Goal: Navigation & Orientation: Find specific page/section

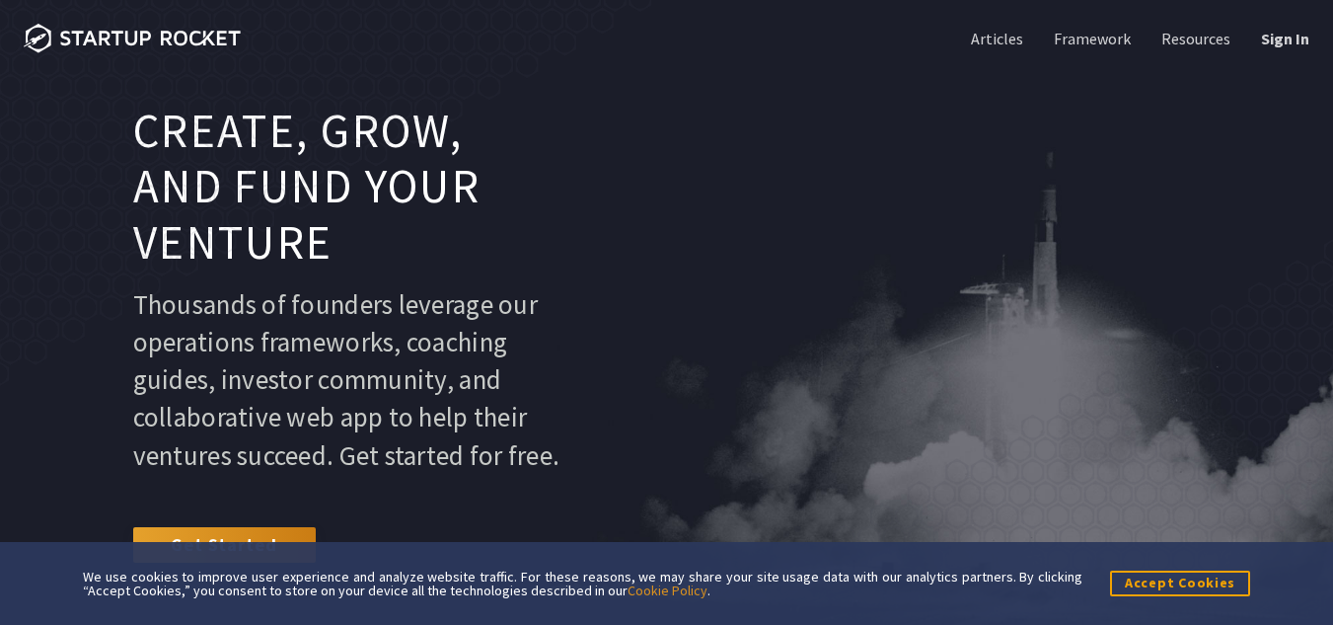
click at [756, 125] on div "Create, grow, and fund your venture Thousands of founders leverage our operatio…" at bounding box center [667, 340] width 1286 height 472
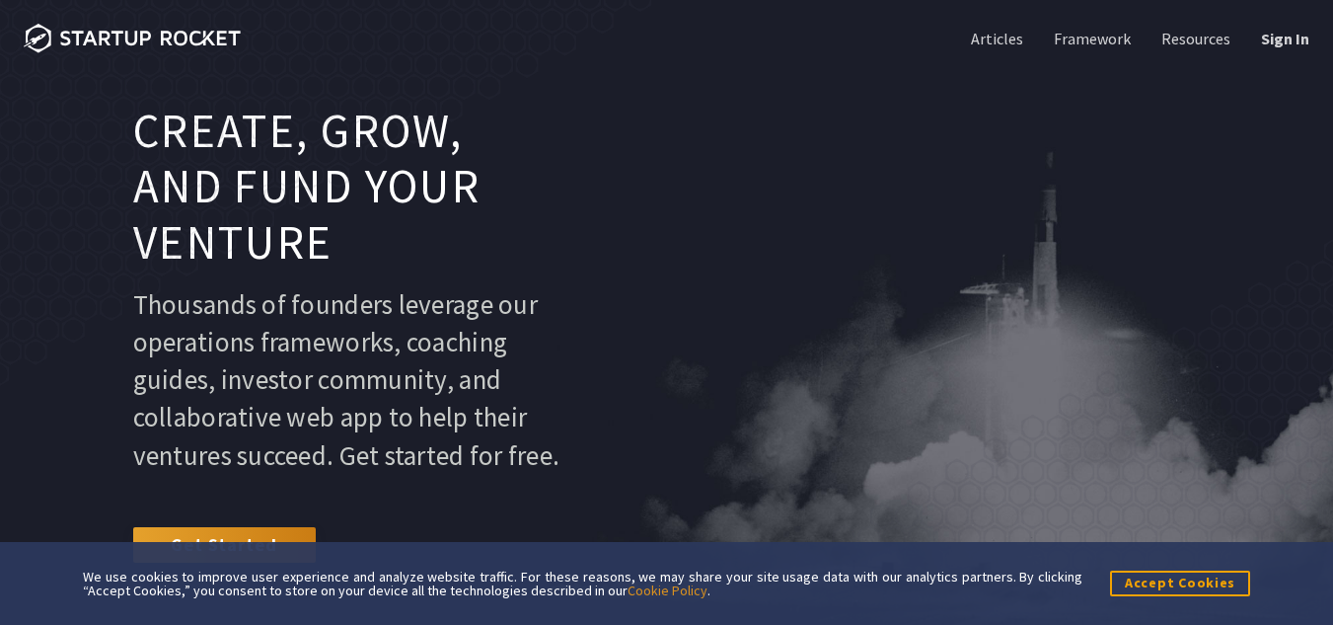
click at [756, 125] on div "Create, grow, and fund your venture Thousands of founders leverage our operatio…" at bounding box center [667, 340] width 1286 height 472
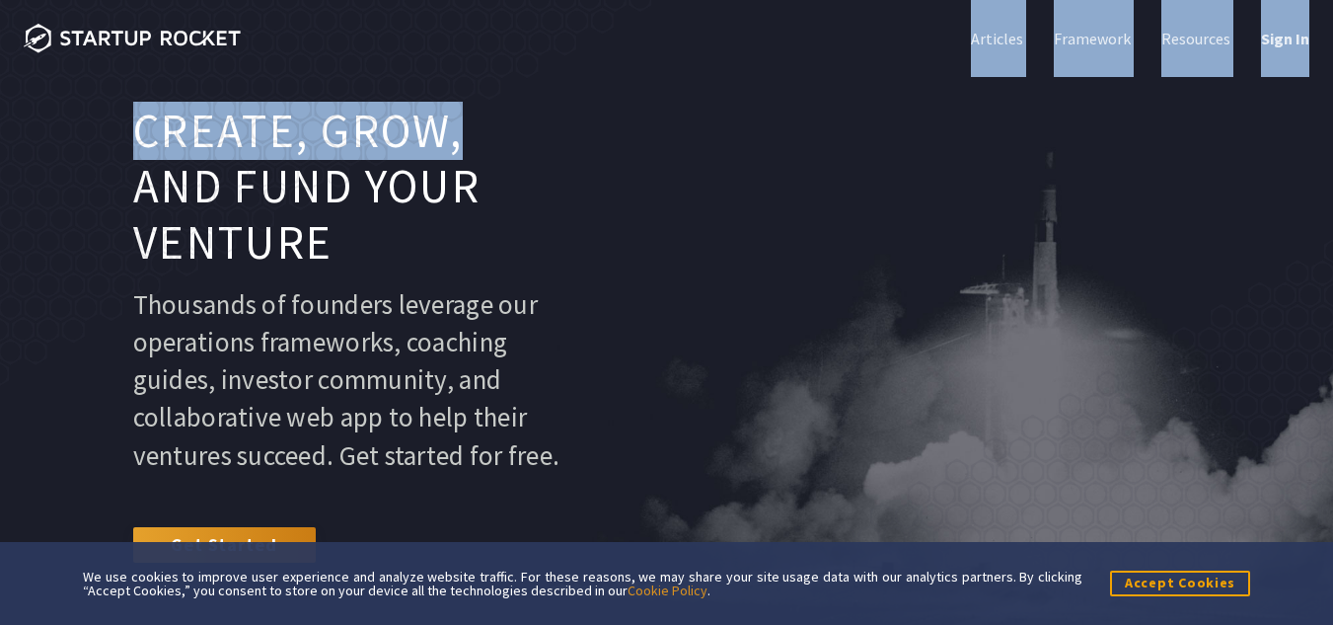
drag, startPoint x: 756, startPoint y: 125, endPoint x: 745, endPoint y: 68, distance: 58.3
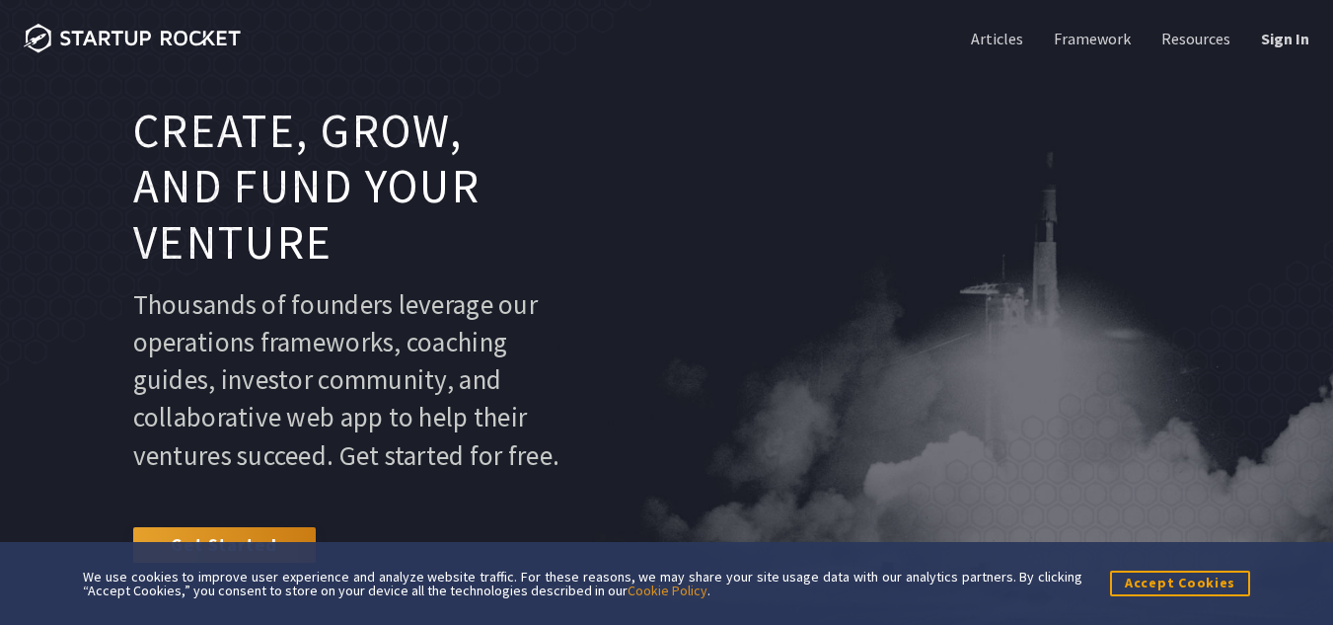
click at [743, 69] on nav "Articles Framework Resources Sign In" at bounding box center [666, 38] width 1333 height 77
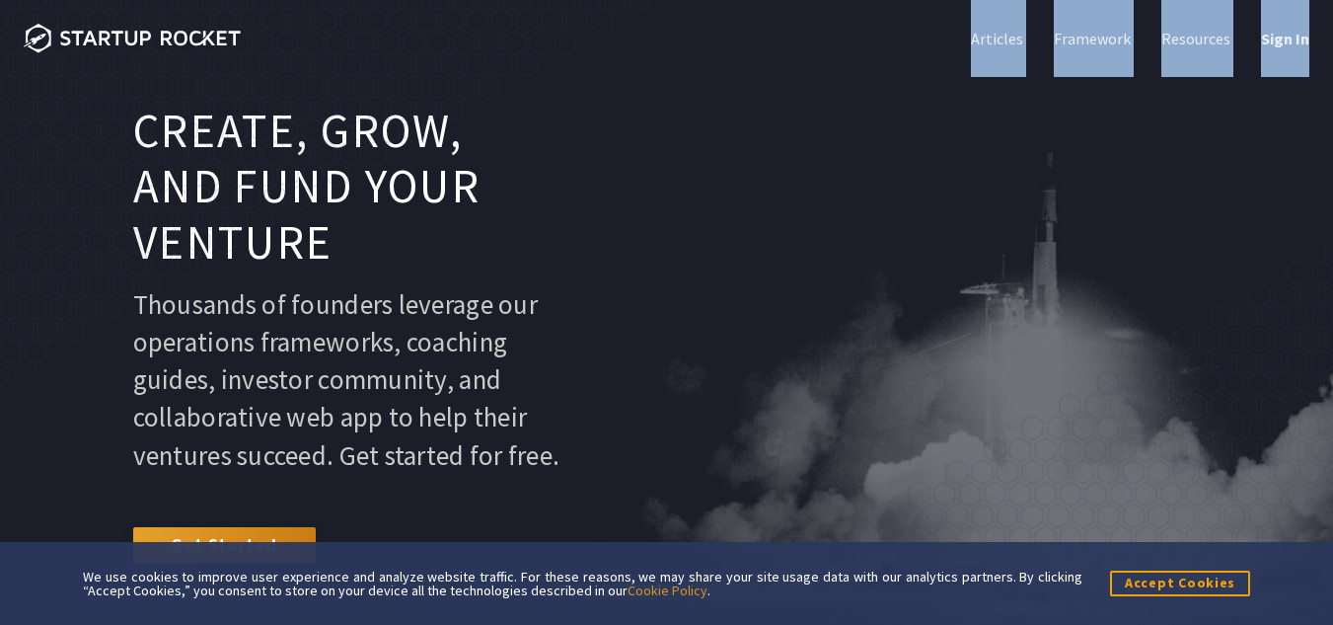
click at [743, 69] on nav "Articles Framework Resources Sign In" at bounding box center [666, 38] width 1333 height 77
